Goal: Information Seeking & Learning: Learn about a topic

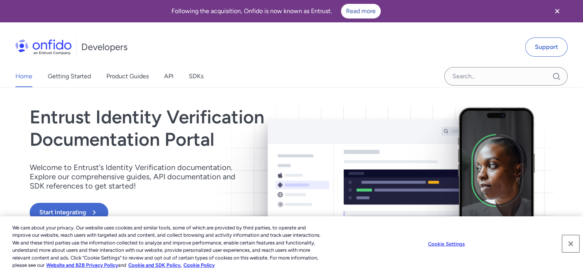
click at [572, 244] on button "Close" at bounding box center [571, 243] width 17 height 17
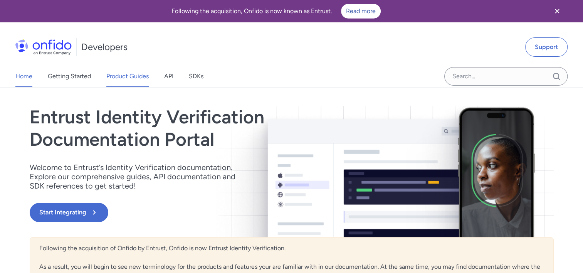
click at [127, 81] on link "Product Guides" at bounding box center [127, 77] width 42 height 22
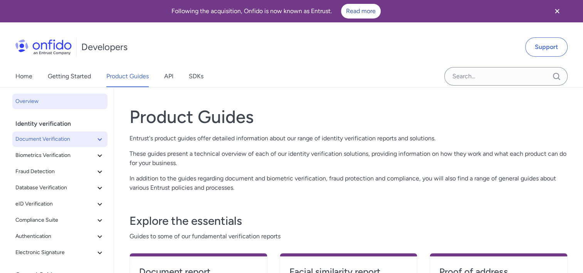
click at [95, 138] on icon at bounding box center [99, 139] width 9 height 9
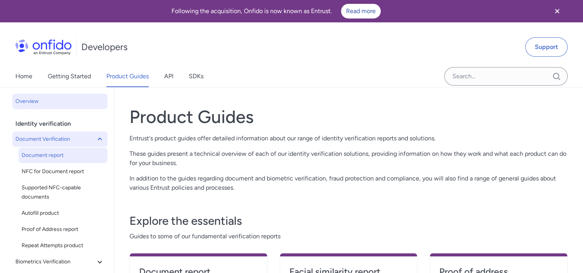
click at [67, 161] on link "Document report" at bounding box center [63, 155] width 89 height 15
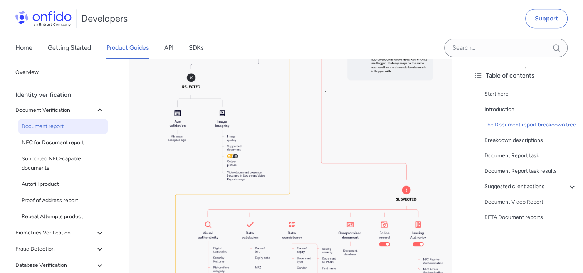
scroll to position [771, 0]
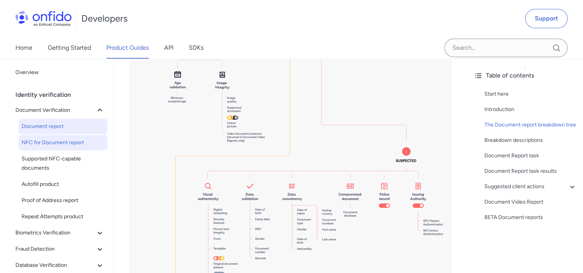
click at [76, 145] on span "NFC for Document report" at bounding box center [63, 142] width 83 height 9
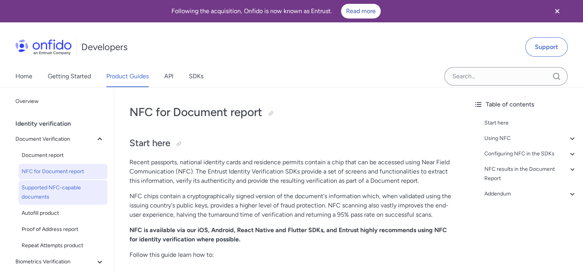
click at [79, 191] on span "Supported NFC-capable documents" at bounding box center [63, 192] width 83 height 19
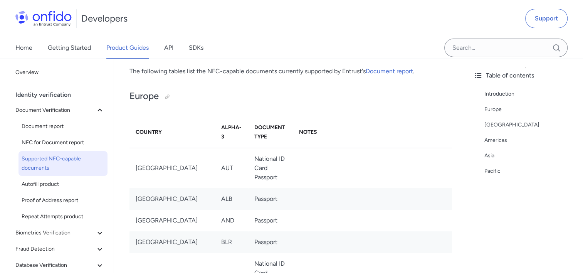
scroll to position [116, 0]
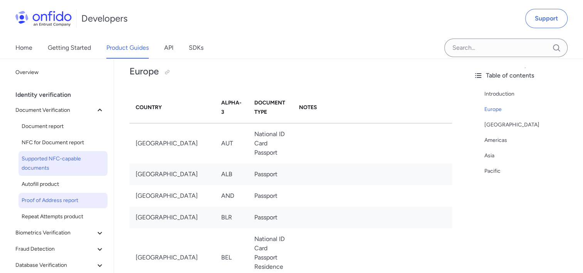
click at [77, 201] on span "Proof of Address report" at bounding box center [63, 200] width 83 height 9
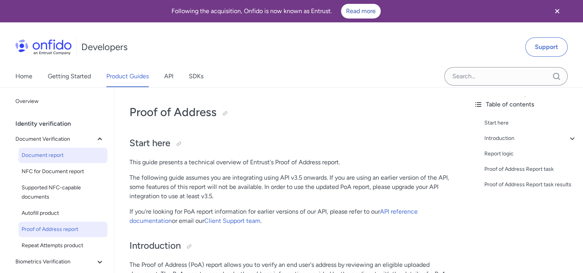
click at [67, 158] on span "Document report" at bounding box center [63, 155] width 83 height 9
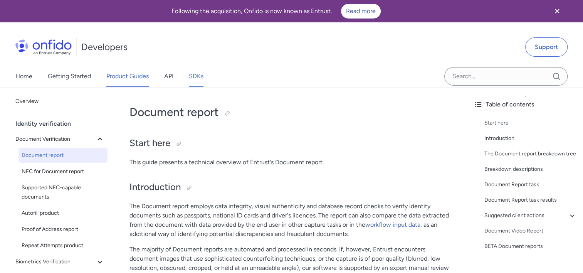
click at [194, 79] on link "SDKs" at bounding box center [196, 77] width 15 height 22
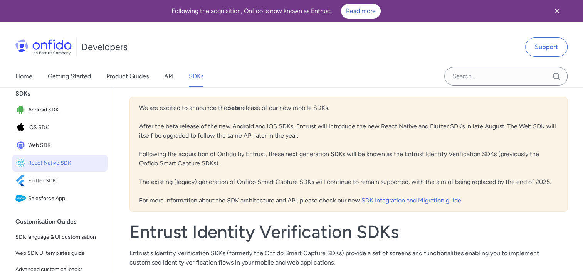
scroll to position [77, 0]
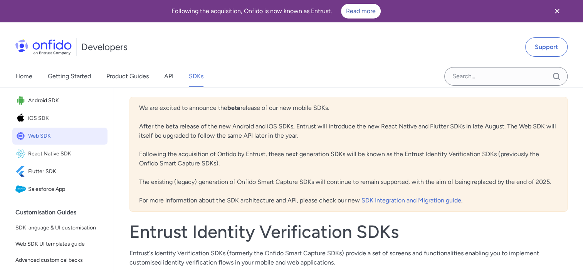
click at [50, 142] on span "Web SDK" at bounding box center [66, 136] width 76 height 11
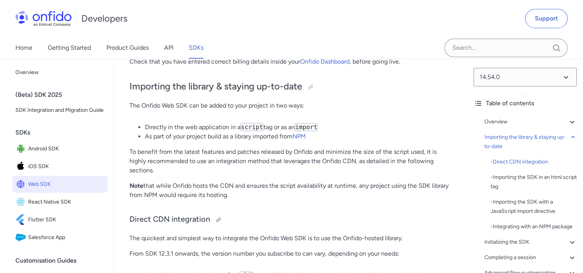
scroll to position [347, 0]
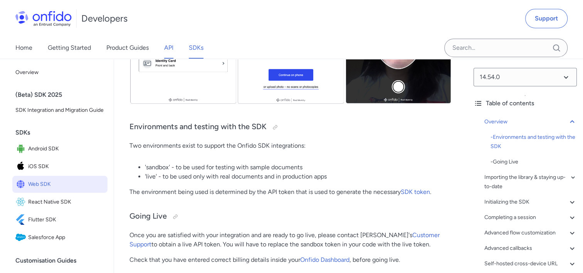
click at [172, 52] on link "API" at bounding box center [168, 48] width 9 height 22
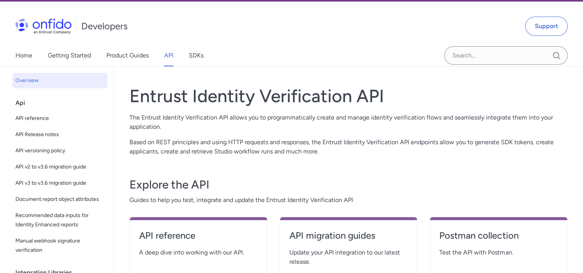
scroll to position [39, 0]
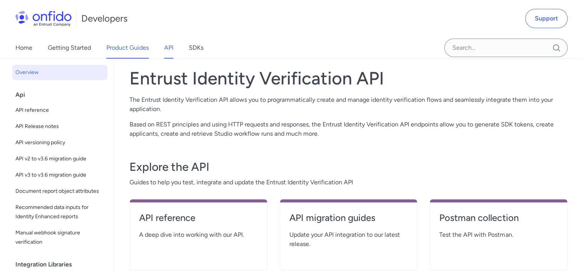
click at [138, 50] on link "Product Guides" at bounding box center [127, 48] width 42 height 22
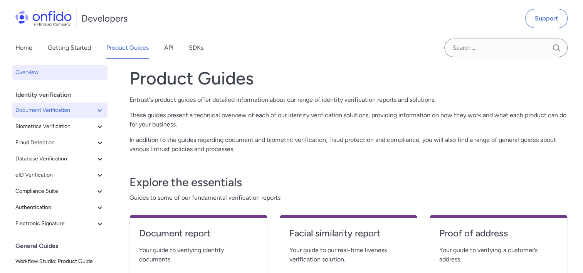
click at [54, 116] on button "Document Verification" at bounding box center [59, 110] width 95 height 15
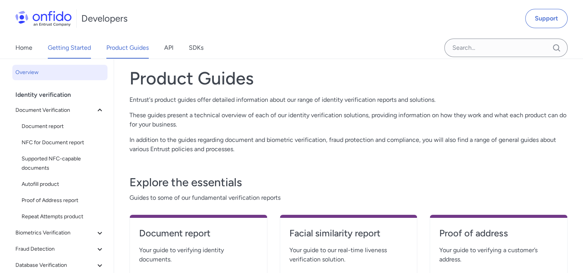
click at [74, 48] on link "Getting Started" at bounding box center [69, 48] width 43 height 22
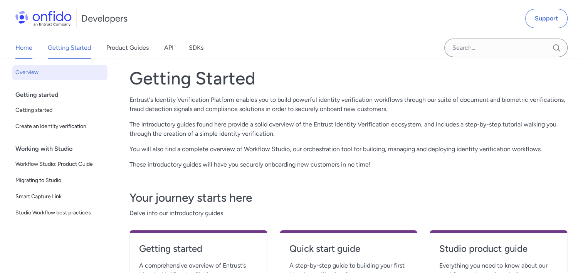
click at [19, 51] on link "Home" at bounding box center [23, 48] width 17 height 22
